Goal: Find specific page/section: Find specific page/section

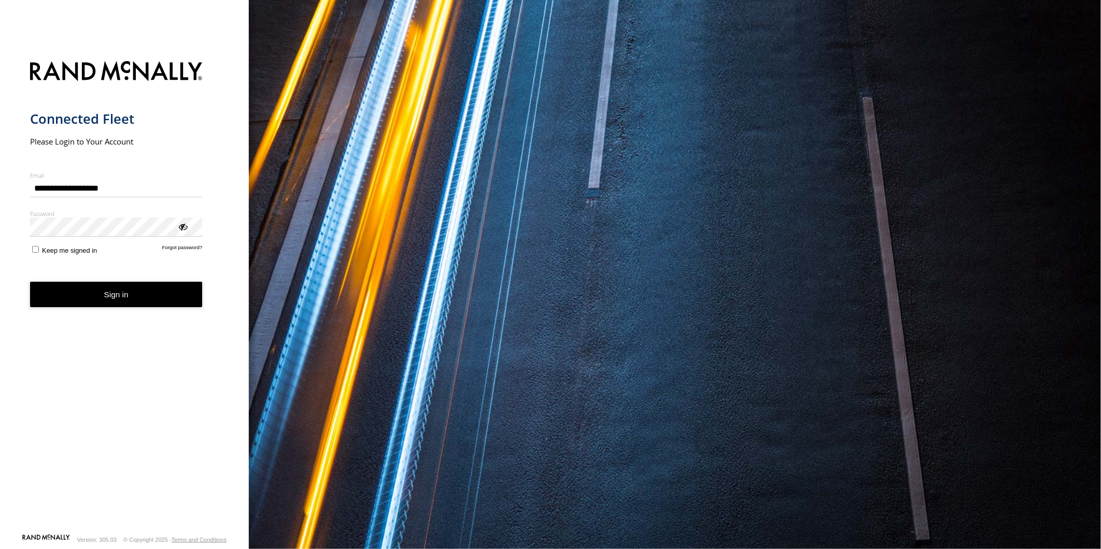
click at [125, 297] on button "Sign in" at bounding box center [116, 294] width 173 height 25
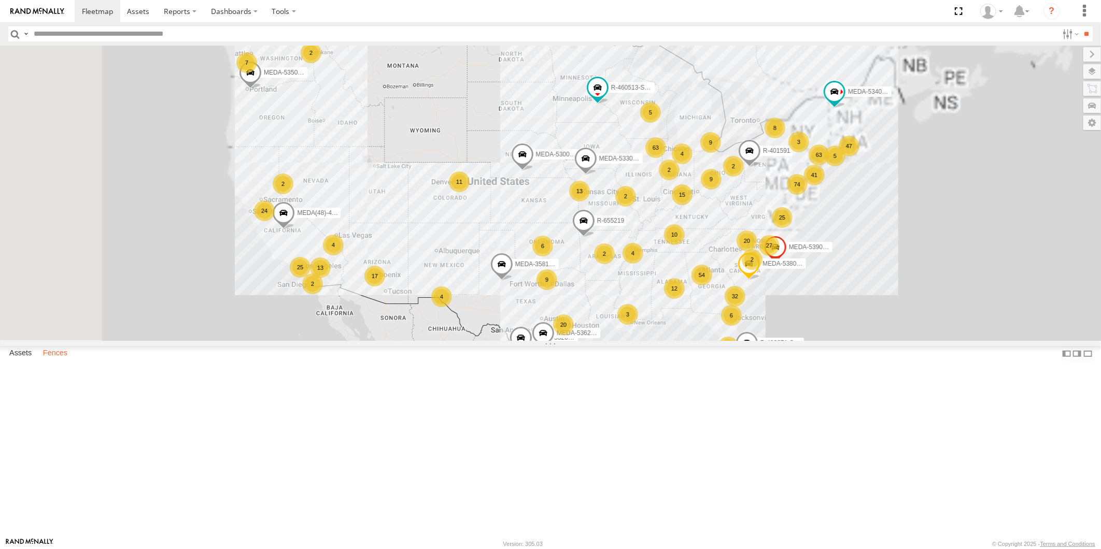
click at [62, 361] on label "Fences" at bounding box center [55, 354] width 35 height 15
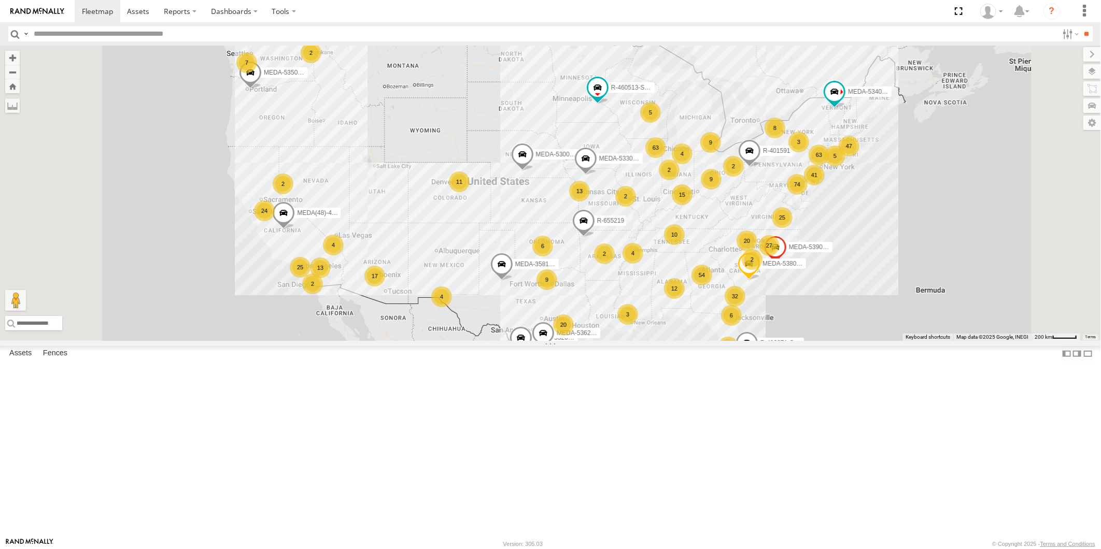
scroll to position [1324, 0]
click at [0, 0] on div "NE-Molnlycke -Geodis" at bounding box center [0, 0] width 0 height 0
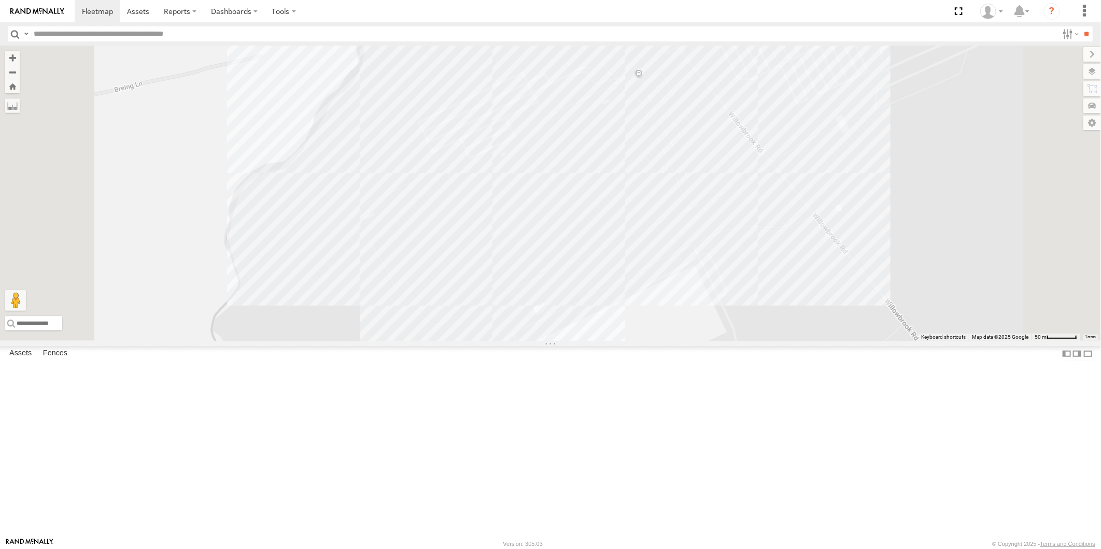
click at [719, 273] on div at bounding box center [550, 193] width 1101 height 295
click at [654, 162] on link at bounding box center [648, 158] width 11 height 7
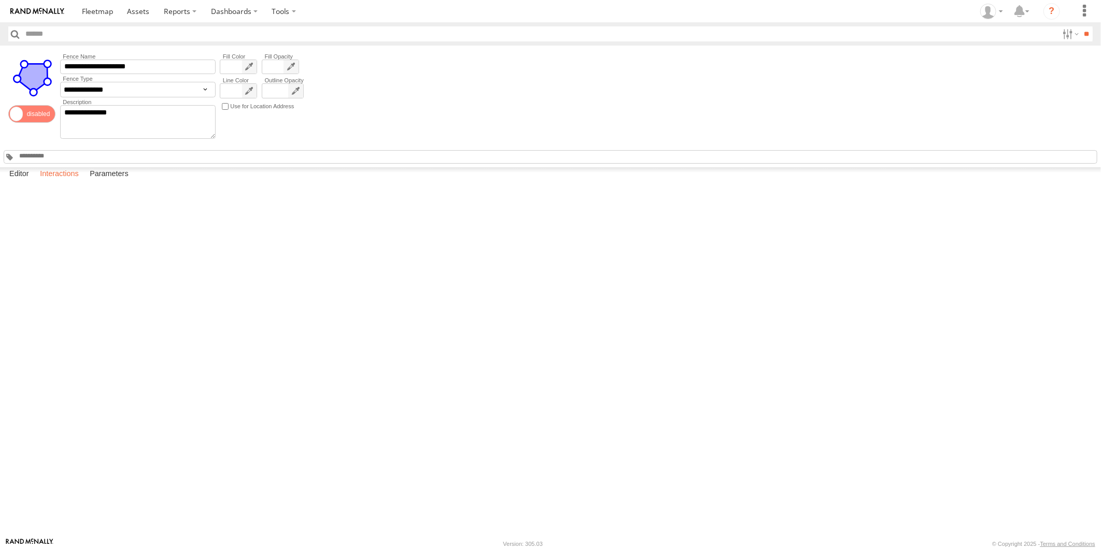
click at [66, 182] on label "Interactions" at bounding box center [59, 174] width 49 height 15
drag, startPoint x: 817, startPoint y: 311, endPoint x: 1019, endPoint y: 261, distance: 207.6
click at [0, 0] on div at bounding box center [0, 0] width 0 height 0
